Goal: Information Seeking & Learning: Learn about a topic

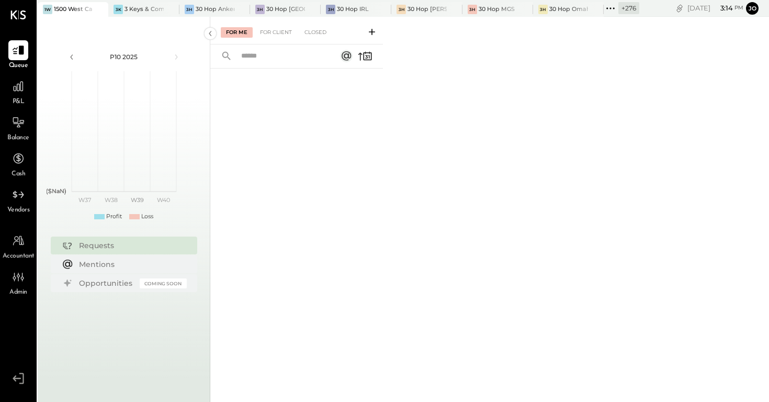
click at [111, 18] on div "P10 2025 polygon, polyline { transition: fill-opacity 0.1s, stroke-opacity 0.1s…" at bounding box center [124, 218] width 173 height 402
click at [101, 9] on icon at bounding box center [99, 9] width 13 height 13
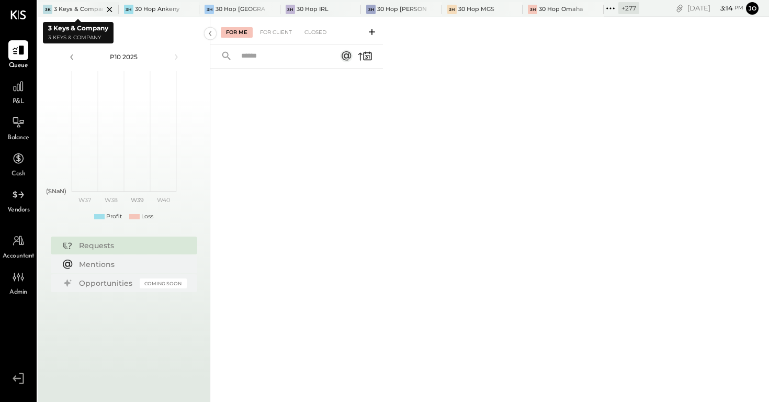
click at [114, 10] on icon at bounding box center [109, 9] width 13 height 13
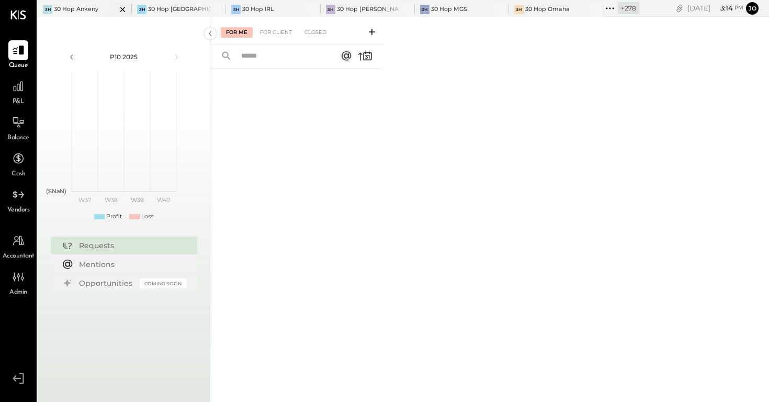
click at [116, 9] on icon at bounding box center [122, 9] width 13 height 13
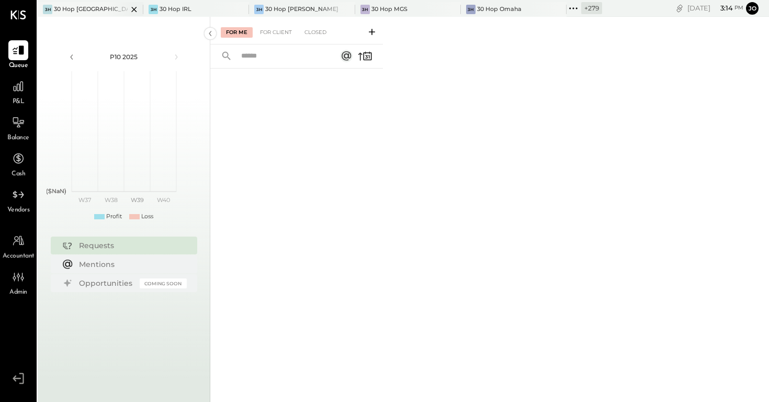
click at [130, 9] on icon at bounding box center [134, 9] width 13 height 13
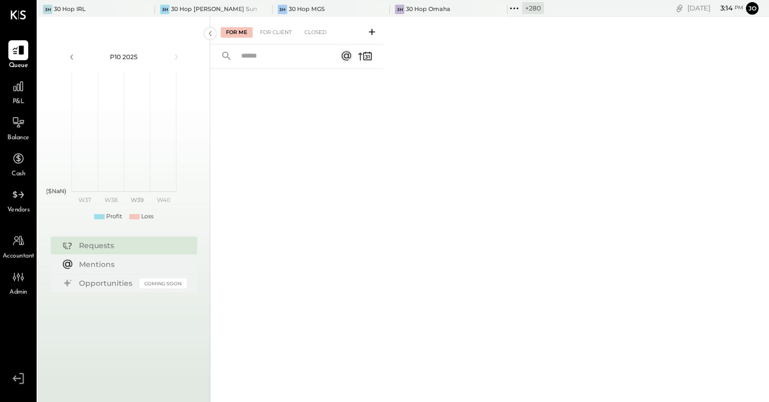
click at [130, 9] on div at bounding box center [136, 9] width 37 height 14
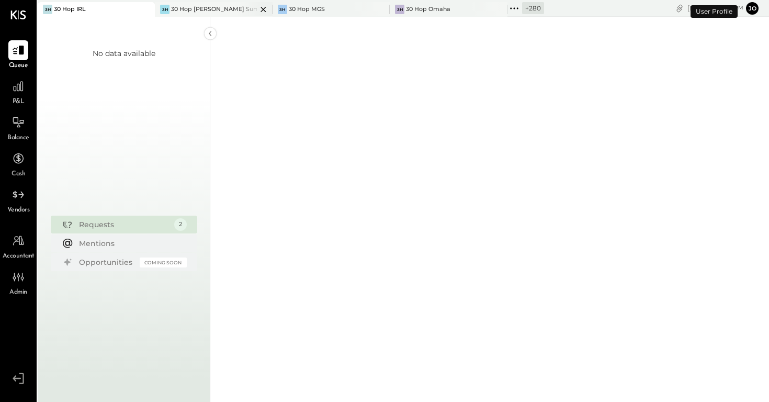
click at [155, 9] on div "3H 30 Hop Lee's Summit" at bounding box center [205, 9] width 101 height 9
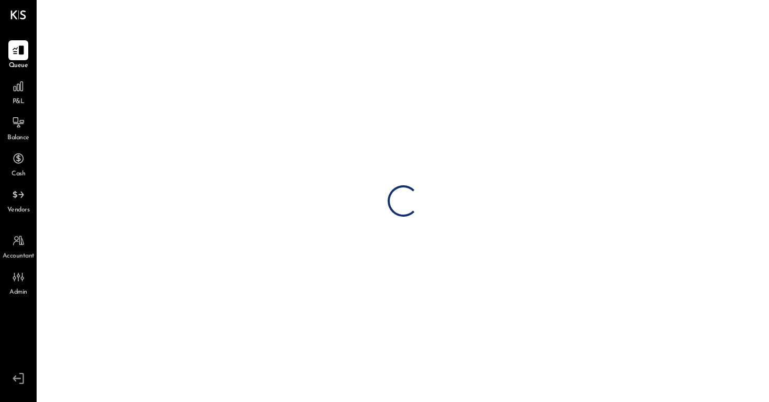
click at [144, 9] on div "Loading…" at bounding box center [403, 201] width 731 height 402
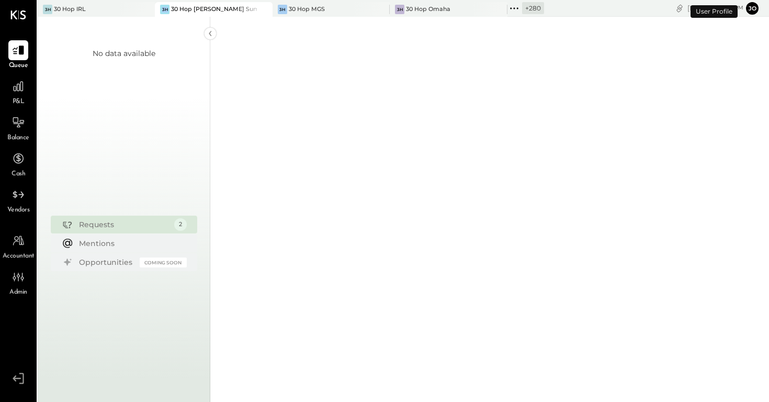
click at [144, 9] on icon at bounding box center [145, 9] width 13 height 13
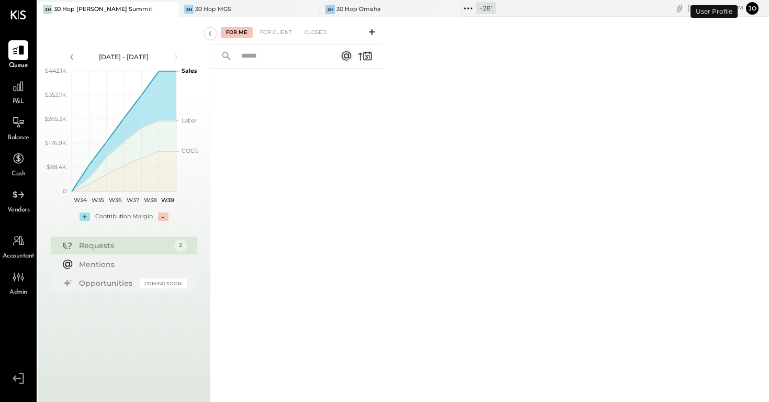
click at [144, 9] on div at bounding box center [160, 9] width 37 height 14
click at [167, 9] on icon at bounding box center [169, 9] width 5 height 5
click at [165, 9] on icon at bounding box center [169, 9] width 13 height 13
click at [172, 9] on icon at bounding box center [169, 9] width 13 height 13
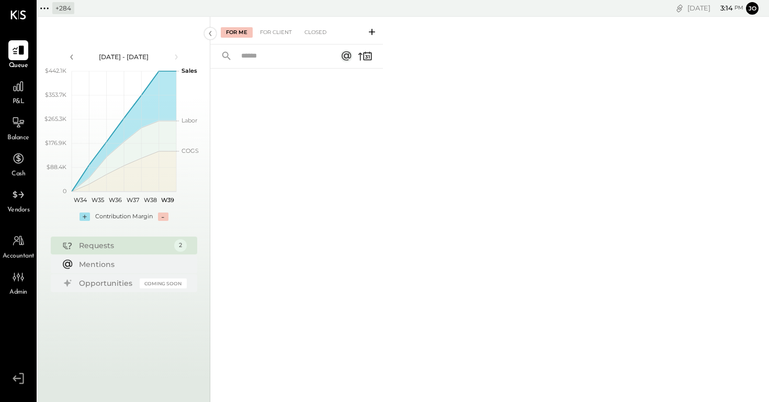
click at [9, 105] on div "P&L" at bounding box center [18, 91] width 20 height 30
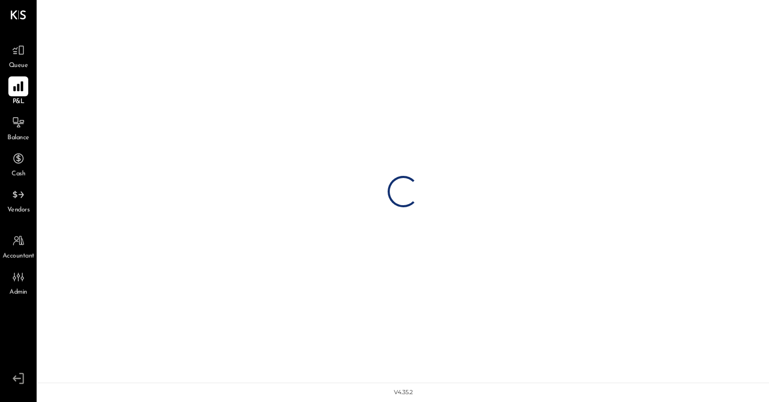
click at [13, 92] on div at bounding box center [18, 86] width 20 height 20
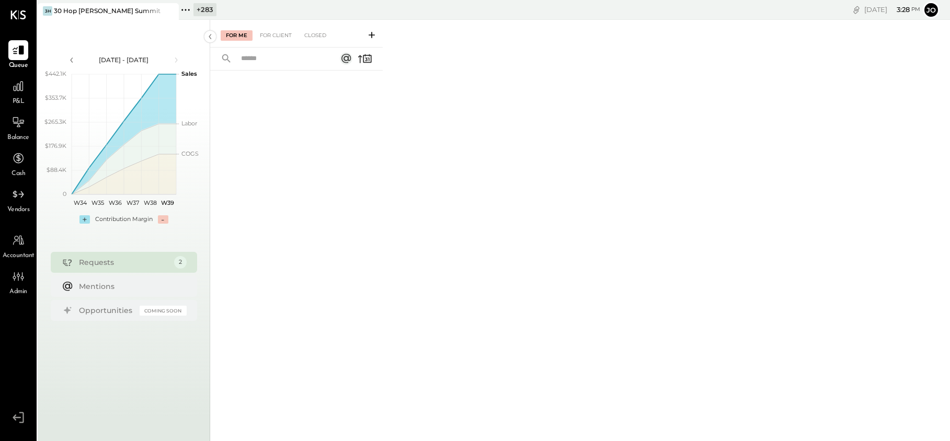
click at [178, 10] on div at bounding box center [160, 10] width 37 height 15
click at [188, 10] on icon at bounding box center [186, 10] width 14 height 14
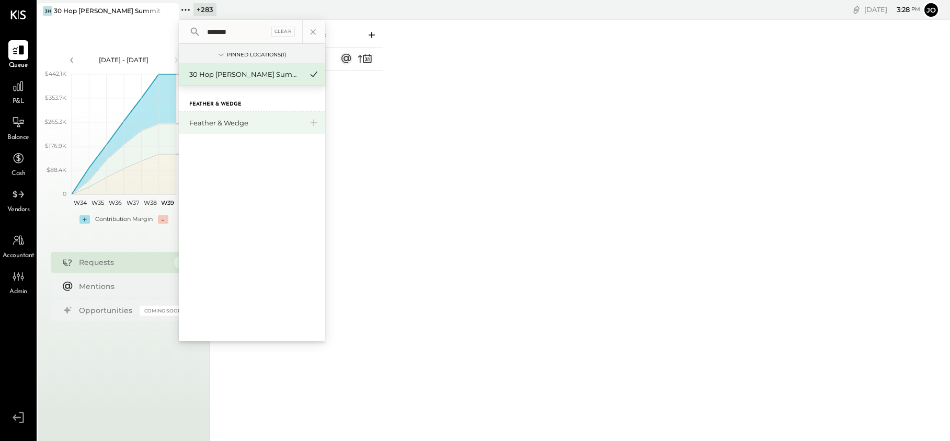
type input "*******"
click at [221, 124] on div "Feather & Wedge" at bounding box center [245, 123] width 113 height 10
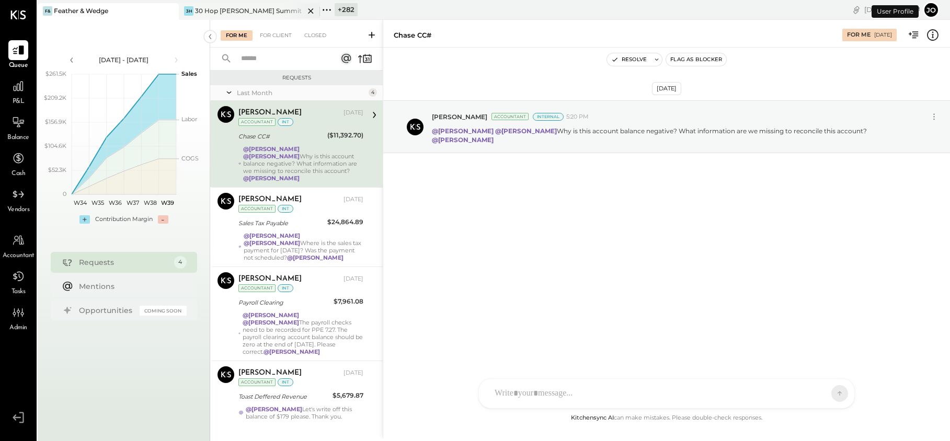
click at [311, 10] on icon at bounding box center [310, 10] width 5 height 5
click at [18, 87] on icon at bounding box center [19, 86] width 14 height 14
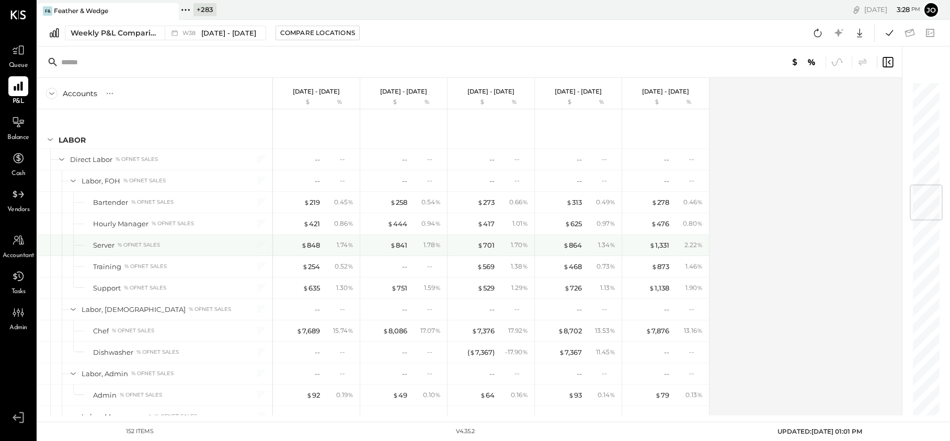
scroll to position [887, 0]
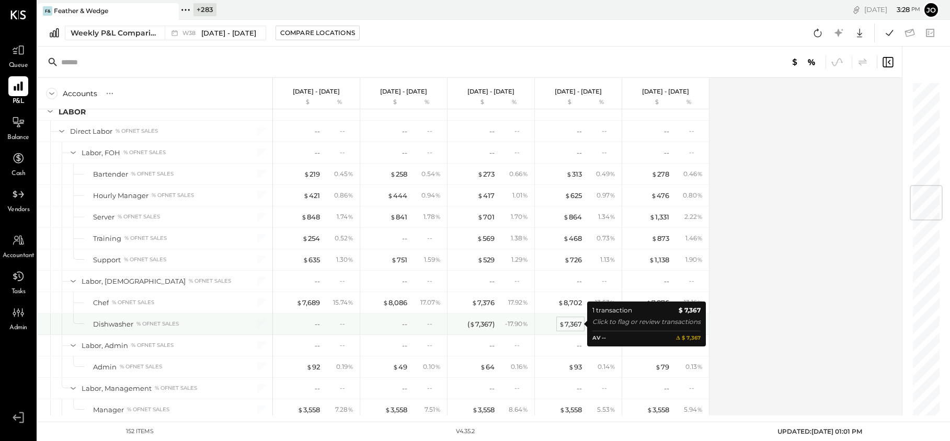
click at [576, 327] on div "$ 7,367" at bounding box center [570, 325] width 23 height 10
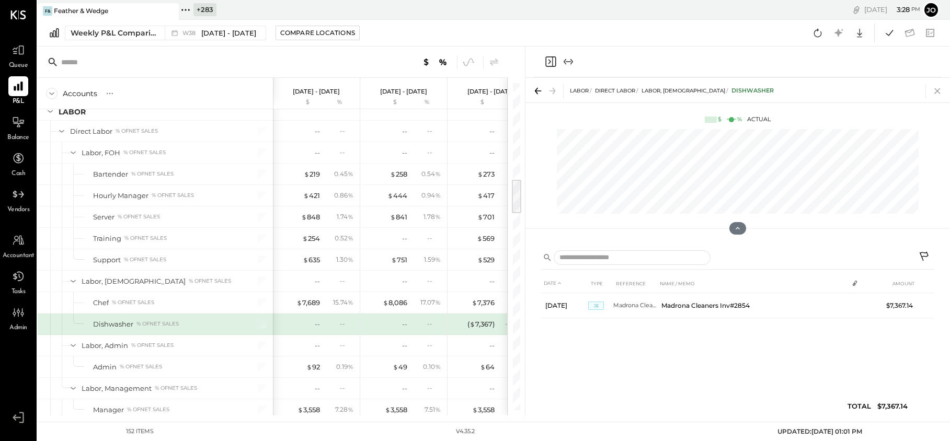
click at [935, 87] on icon at bounding box center [937, 91] width 15 height 15
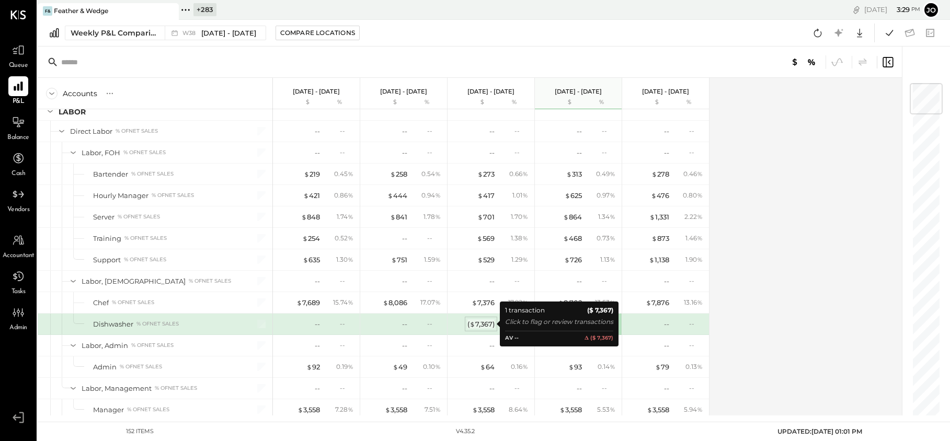
click at [489, 328] on div "( $ 7,367 )" at bounding box center [481, 325] width 27 height 10
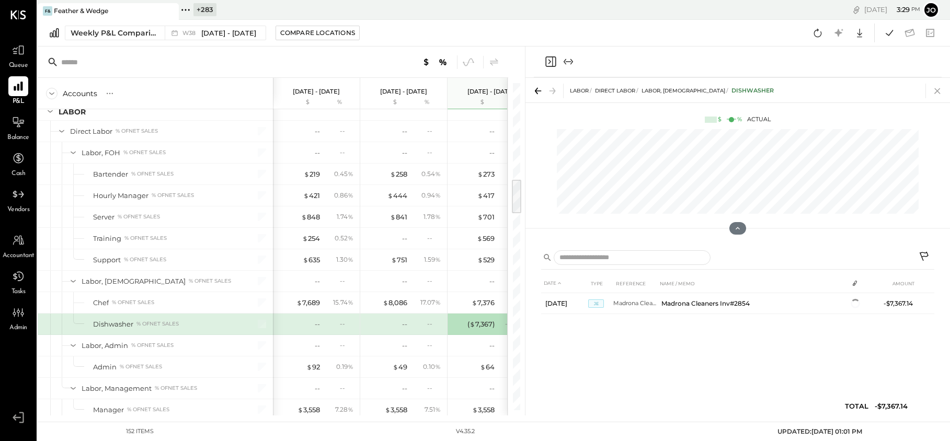
click at [936, 88] on icon at bounding box center [937, 91] width 15 height 15
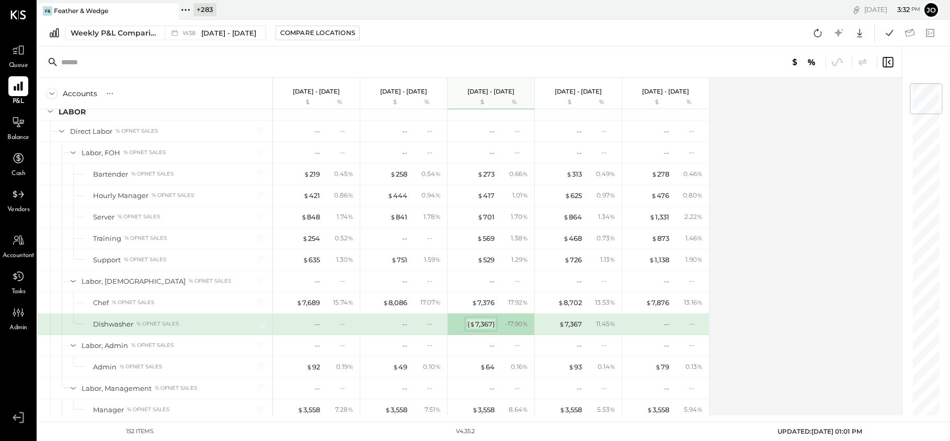
click at [485, 324] on div "( $ 7,367 )" at bounding box center [481, 325] width 27 height 10
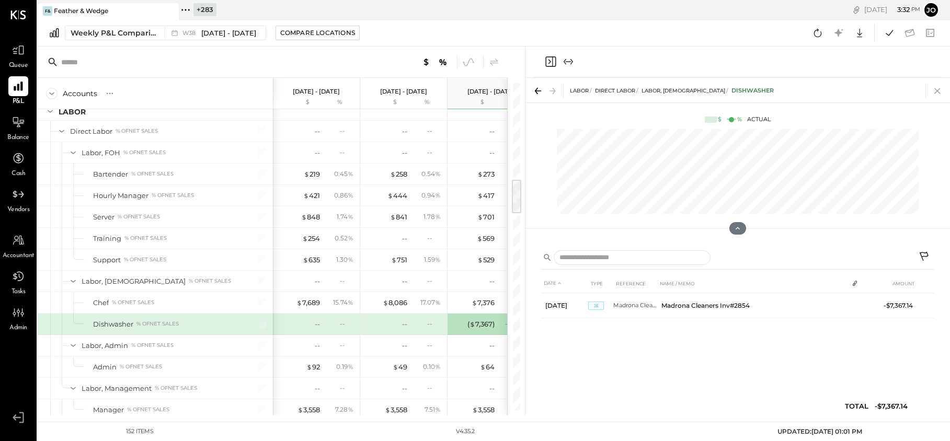
click at [941, 94] on icon at bounding box center [937, 91] width 15 height 15
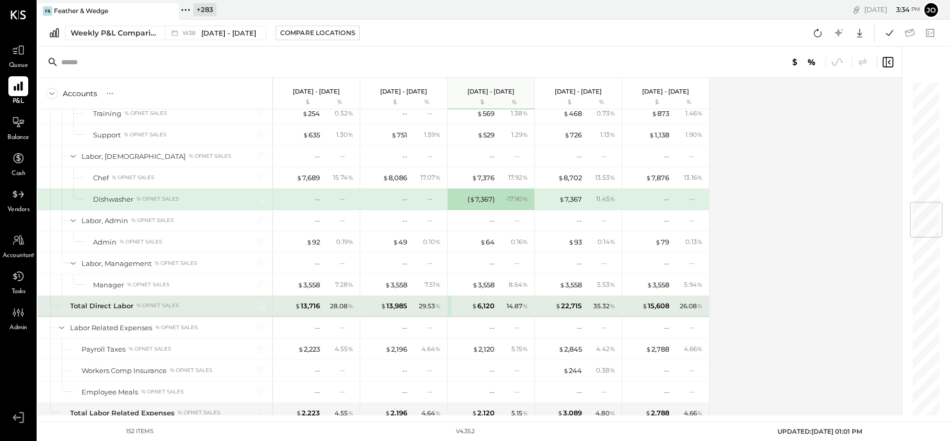
scroll to position [1030, 0]
